Goal: Information Seeking & Learning: Learn about a topic

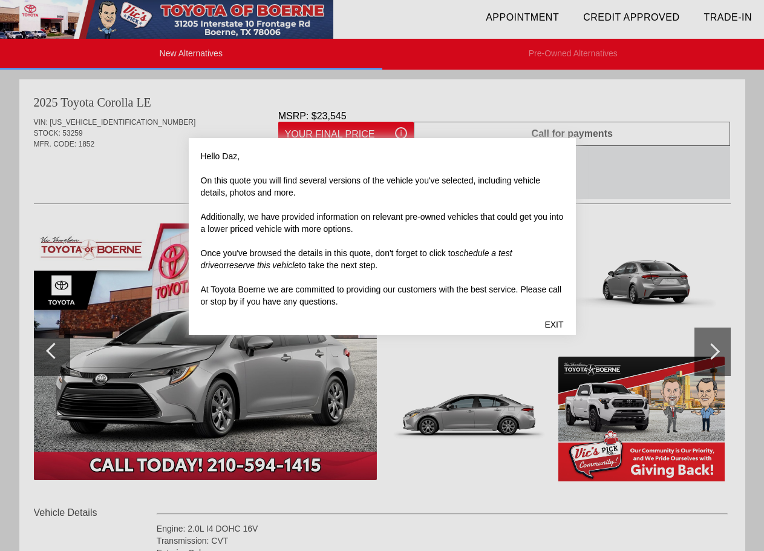
click at [554, 324] on div "EXIT" at bounding box center [553, 324] width 43 height 36
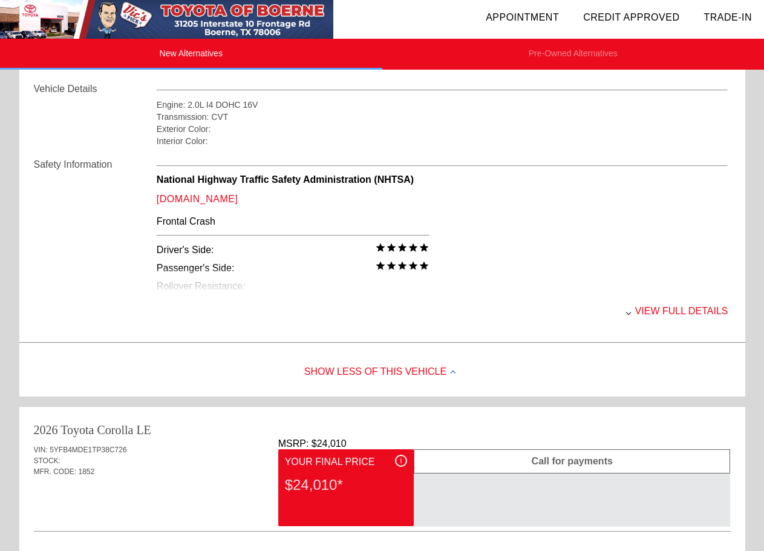
scroll to position [545, 0]
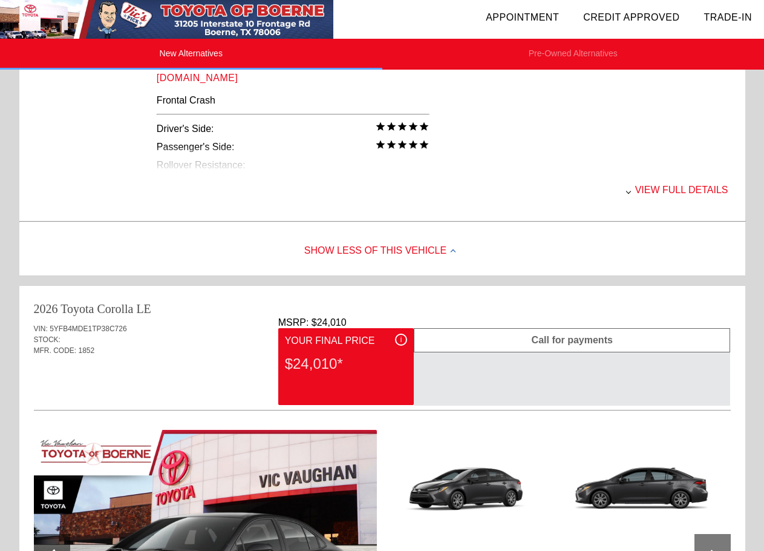
click at [646, 200] on div "View full details" at bounding box center [443, 189] width 572 height 31
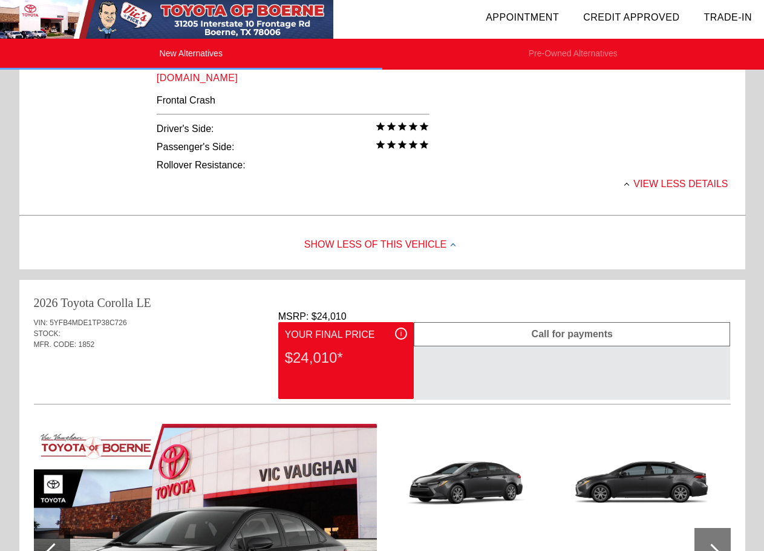
click at [640, 180] on div "View less details" at bounding box center [443, 183] width 572 height 31
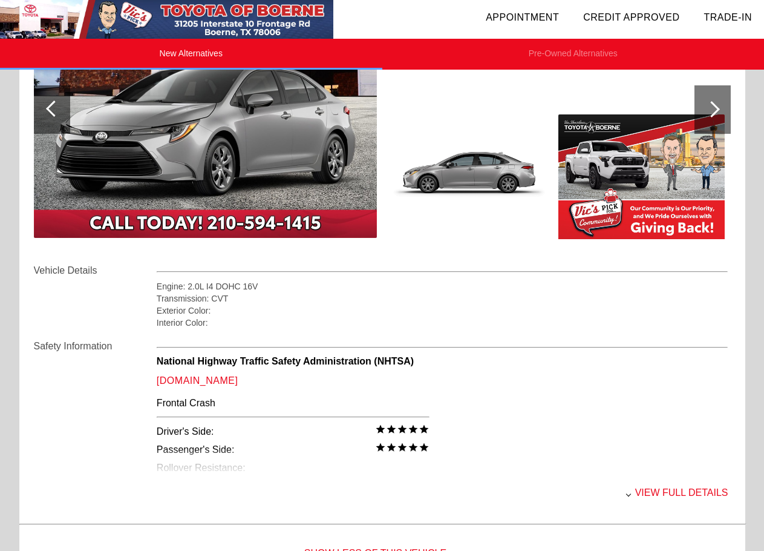
scroll to position [363, 0]
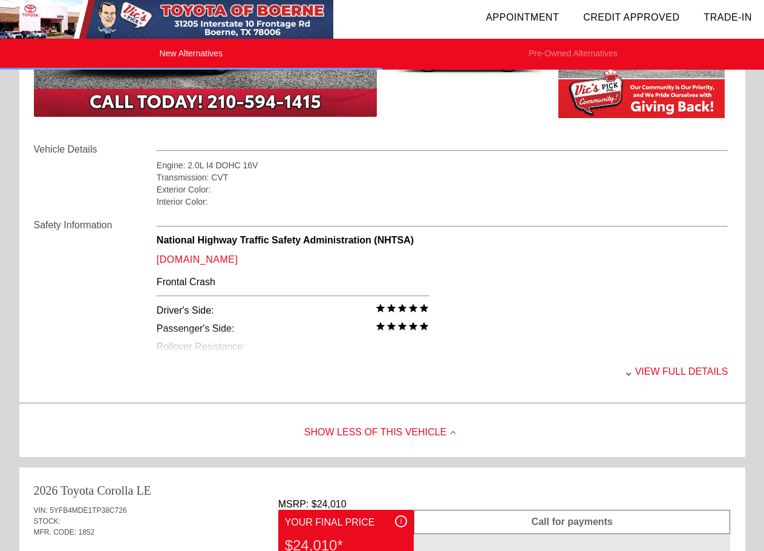
click at [653, 376] on div "View full details" at bounding box center [443, 371] width 572 height 31
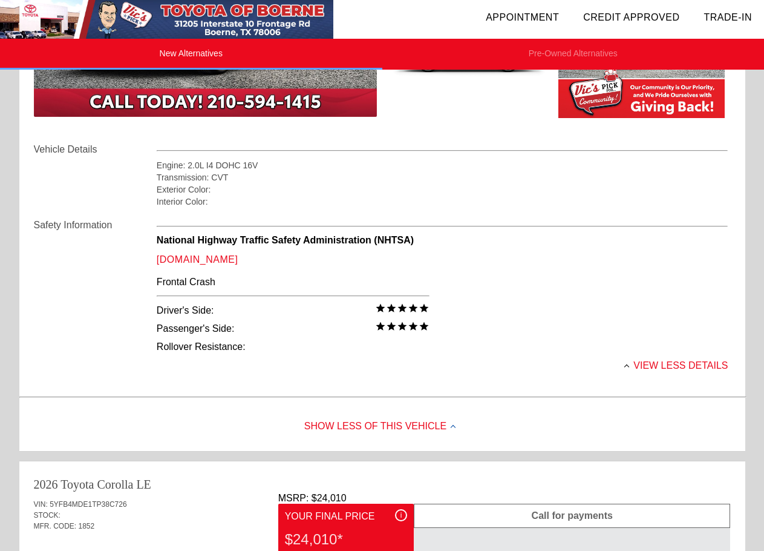
click at [629, 365] on div at bounding box center [626, 366] width 5 height 5
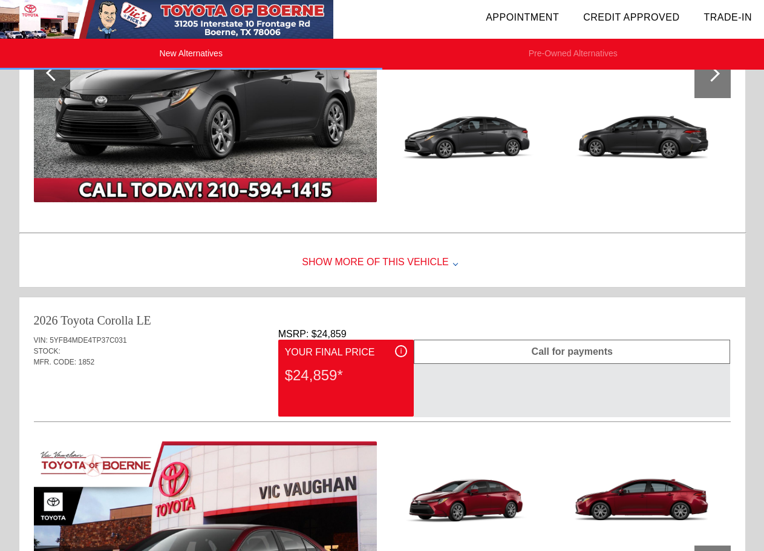
scroll to position [1150, 0]
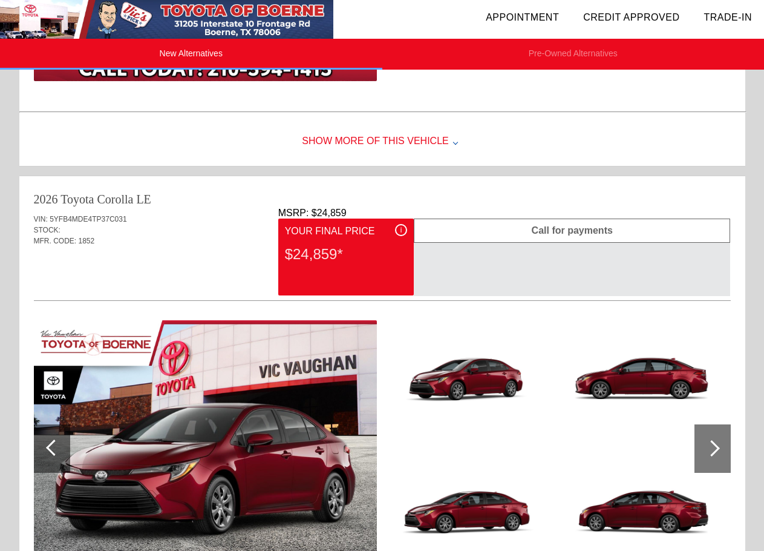
click at [438, 136] on div "Show More of this Vehicle" at bounding box center [382, 141] width 726 height 48
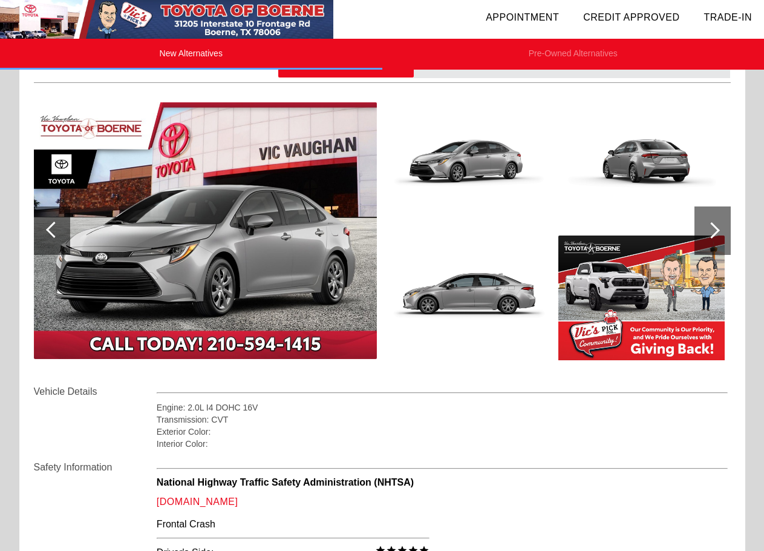
scroll to position [0, 0]
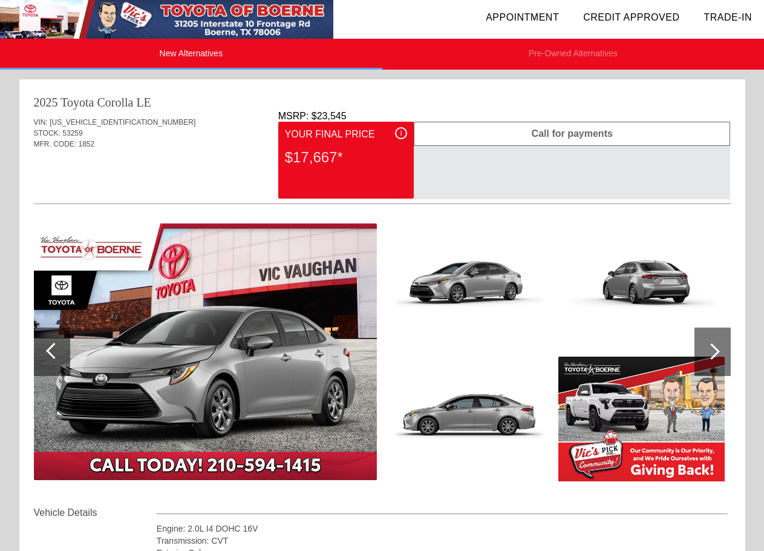
drag, startPoint x: 273, startPoint y: 114, endPoint x: 407, endPoint y: 111, distance: 134.4
click at [407, 111] on div "VIN: [US_VEHICLE_IDENTIFICATION_NUMBER] STOCK: 53259 MFR. CODE: 1852 MSRP: $23,…" at bounding box center [382, 308] width 697 height 394
click at [419, 100] on div "2025 Toyota Corolla LE" at bounding box center [382, 102] width 697 height 17
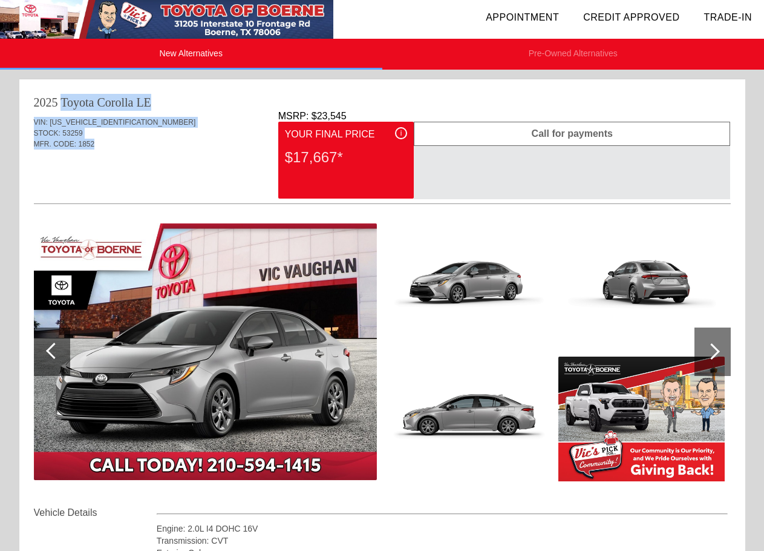
drag, startPoint x: 31, startPoint y: 97, endPoint x: 138, endPoint y: 144, distance: 116.8
click at [138, 144] on div "2025 Toyota Corolla LE VIN: [US_VEHICLE_IDENTIFICATION_NUMBER] STOCK: 53259 MFR…" at bounding box center [382, 419] width 726 height 681
click at [170, 144] on div "MFR. CODE: 1852" at bounding box center [382, 144] width 697 height 11
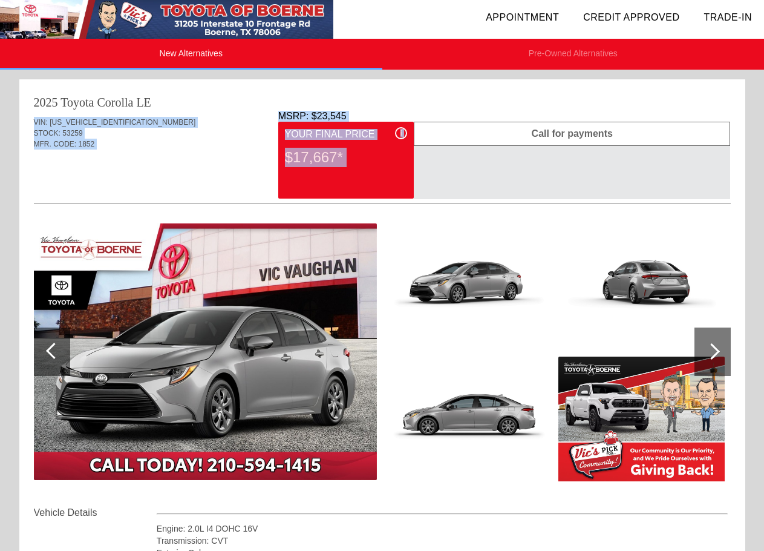
drag, startPoint x: 260, startPoint y: 108, endPoint x: 512, endPoint y: 166, distance: 259.5
click at [512, 166] on div "2025 Toyota Corolla LE VIN: [US_VEHICLE_IDENTIFICATION_NUMBER] STOCK: 53259 MFR…" at bounding box center [382, 419] width 726 height 681
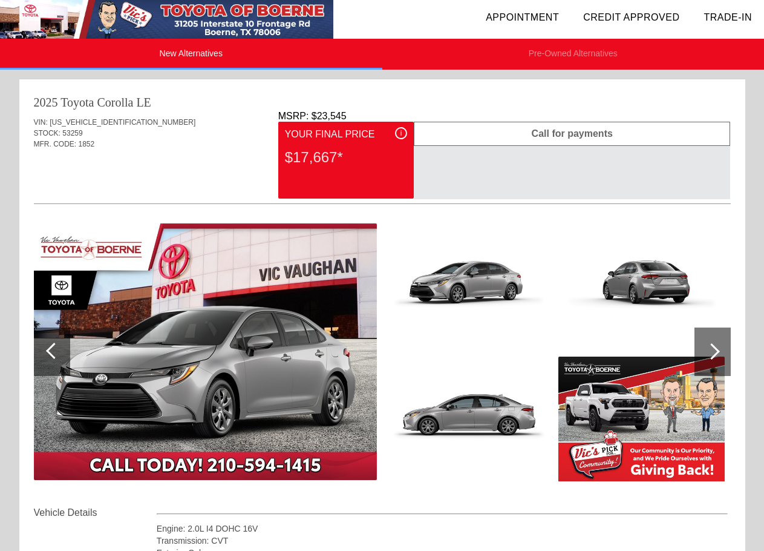
click at [461, 208] on div at bounding box center [382, 354] width 697 height 302
click at [404, 128] on div "i" at bounding box center [401, 133] width 12 height 12
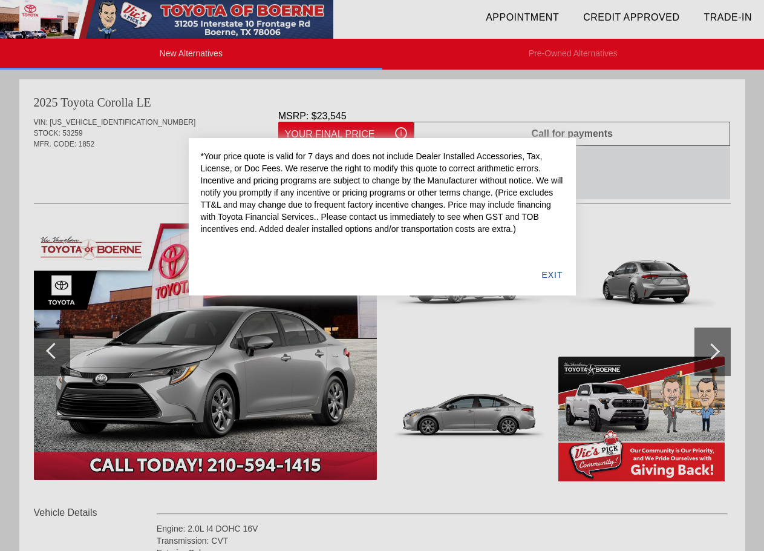
click at [547, 280] on div "EXIT" at bounding box center [552, 274] width 47 height 41
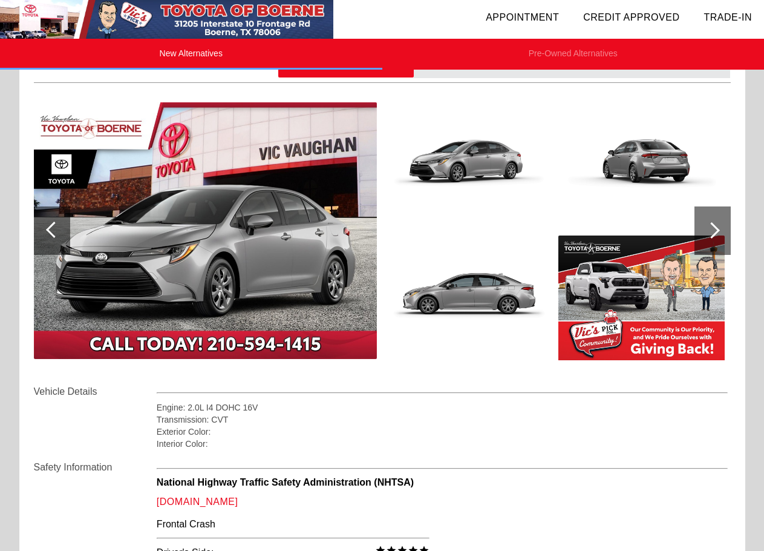
scroll to position [242, 0]
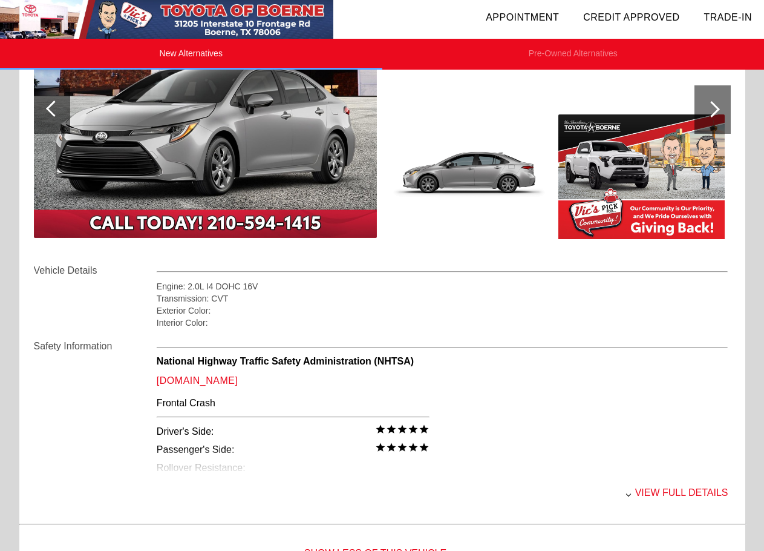
click at [653, 489] on div "View full details" at bounding box center [443, 492] width 572 height 31
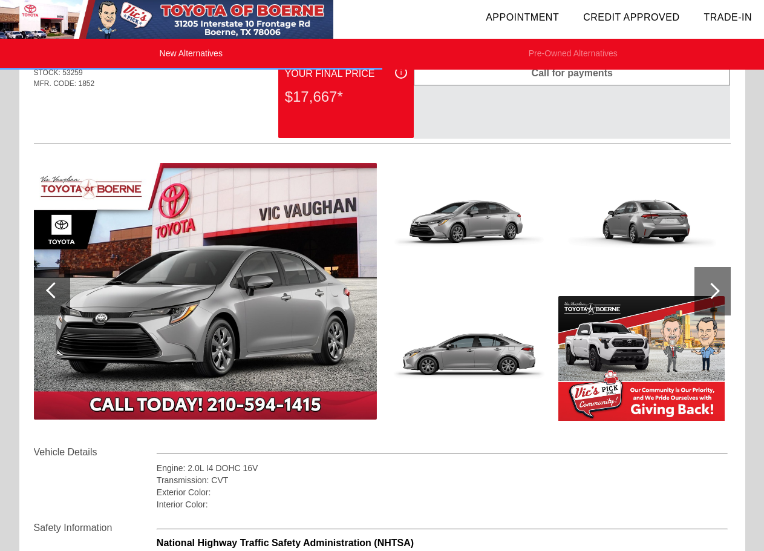
scroll to position [0, 0]
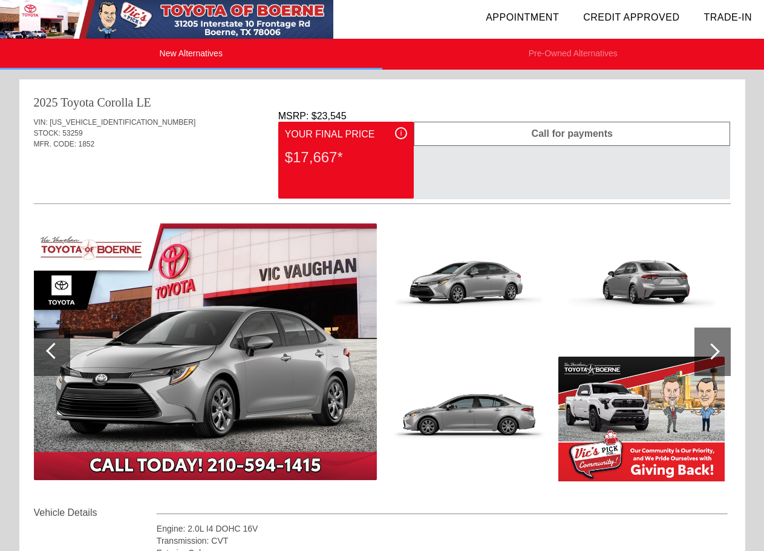
click at [170, 152] on div "VIN: [US_VEHICLE_IDENTIFICATION_NUMBER] STOCK: 53259 MFR. CODE: 1852" at bounding box center [382, 139] width 697 height 57
